Goal: Find specific page/section: Find specific page/section

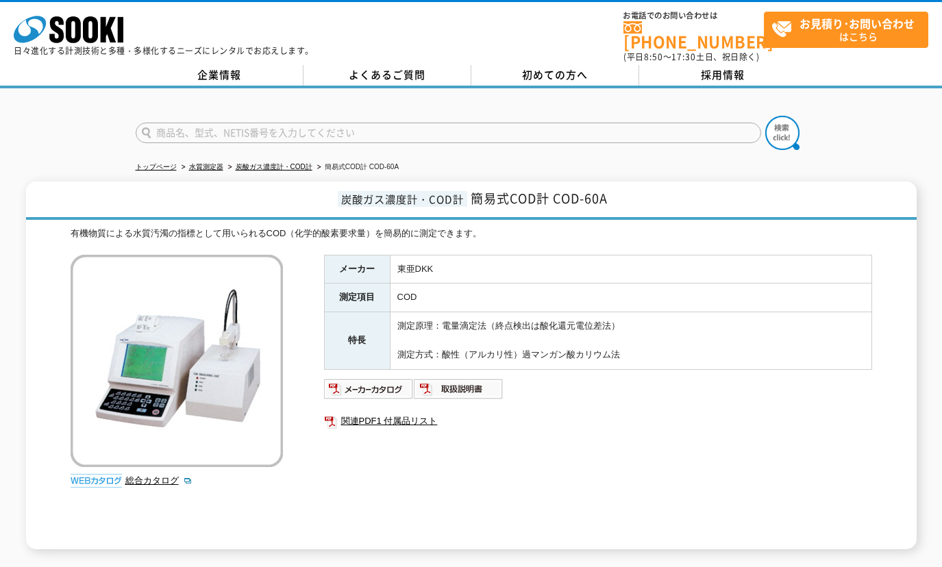
paste input "HA-03"
click at [310, 123] on input "text" at bounding box center [448, 133] width 625 height 21
type input "HA-03"
click at [770, 124] on img at bounding box center [782, 133] width 34 height 34
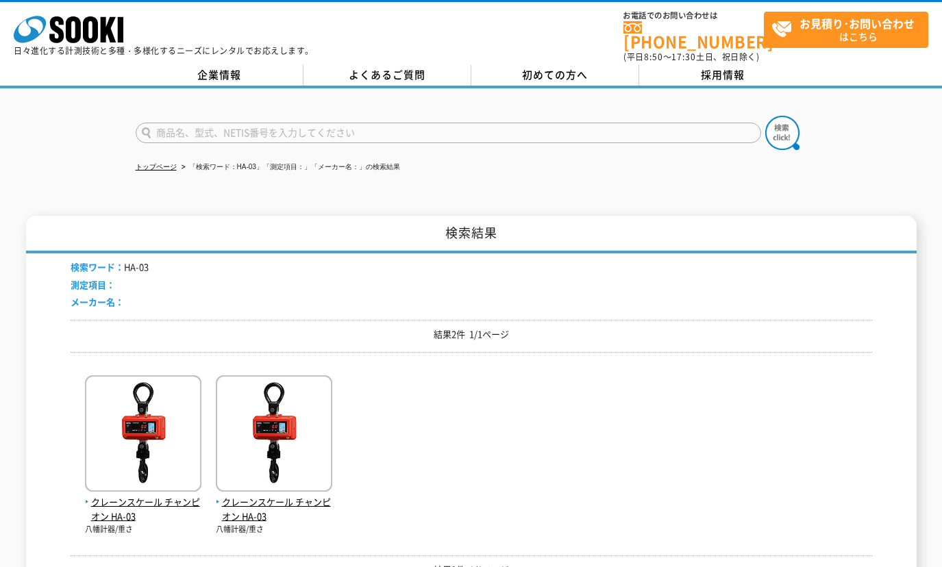
click at [284, 424] on img at bounding box center [274, 435] width 116 height 120
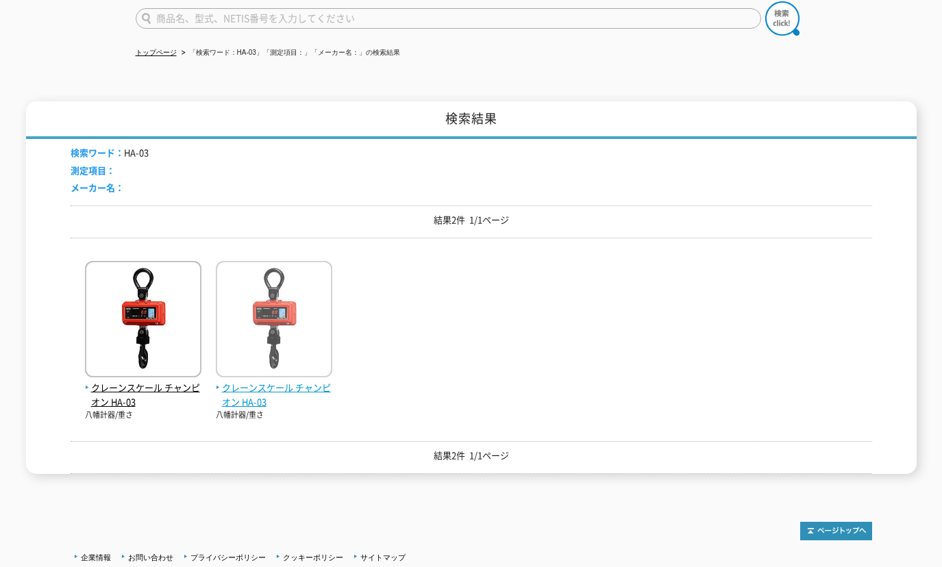
click at [279, 327] on img at bounding box center [274, 321] width 116 height 120
